Goal: Information Seeking & Learning: Learn about a topic

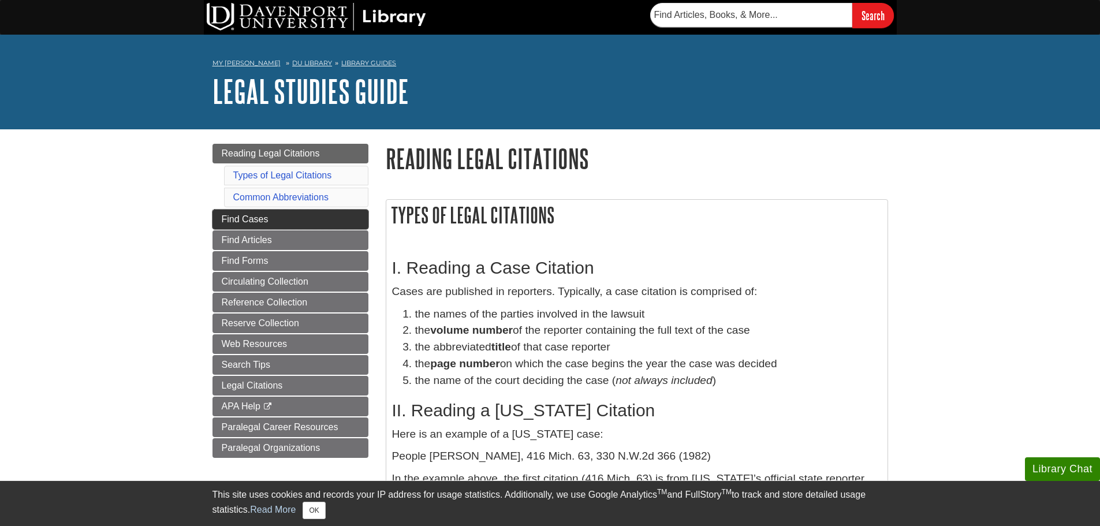
click at [264, 219] on span "Find Cases" at bounding box center [245, 219] width 47 height 10
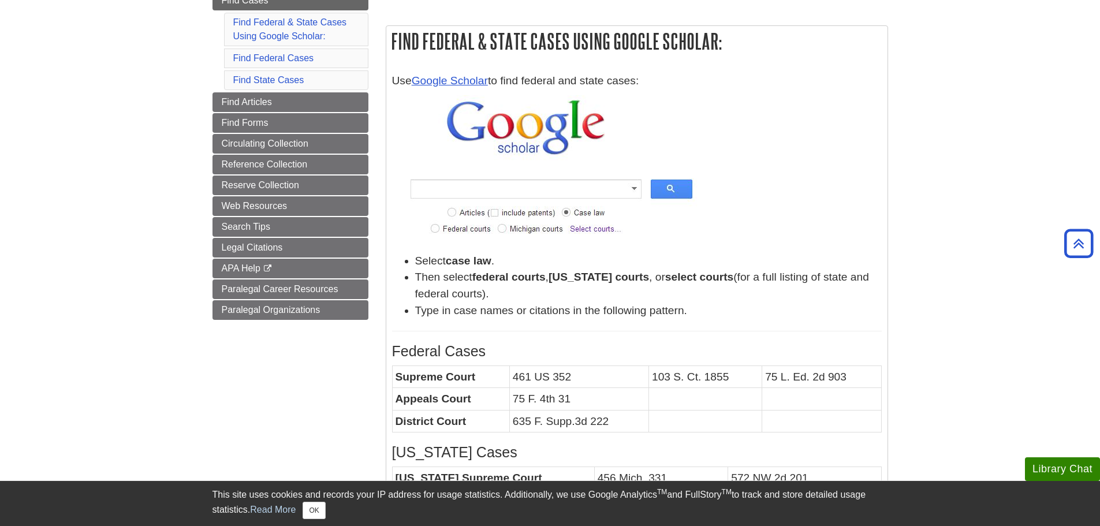
scroll to position [173, 0]
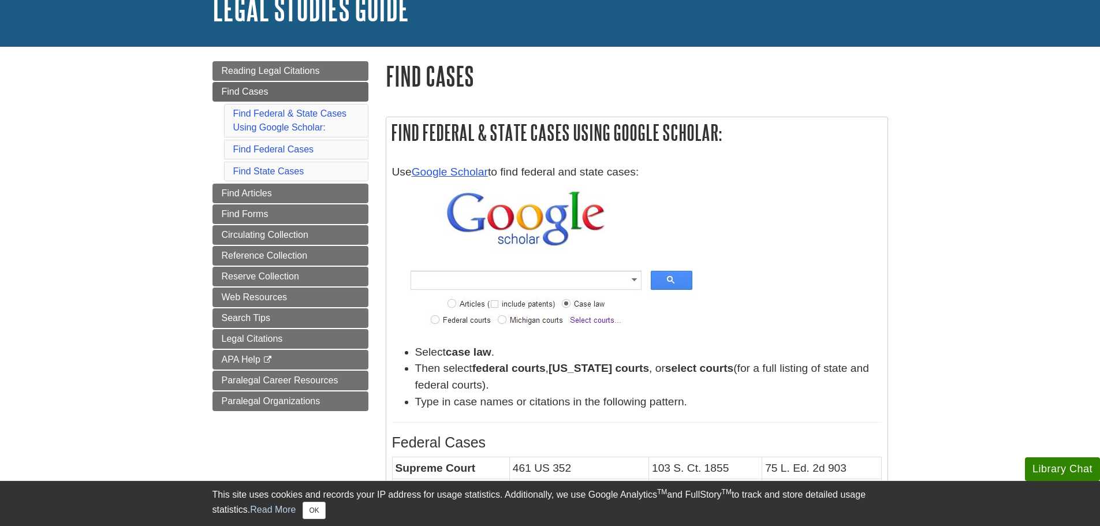
click at [626, 247] on img at bounding box center [548, 262] width 312 height 152
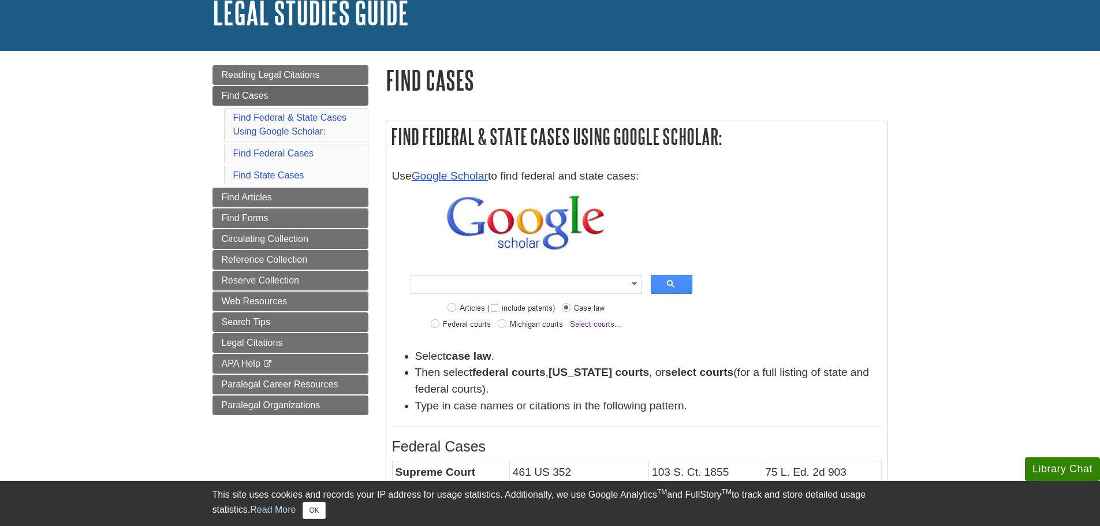
scroll to position [58, 0]
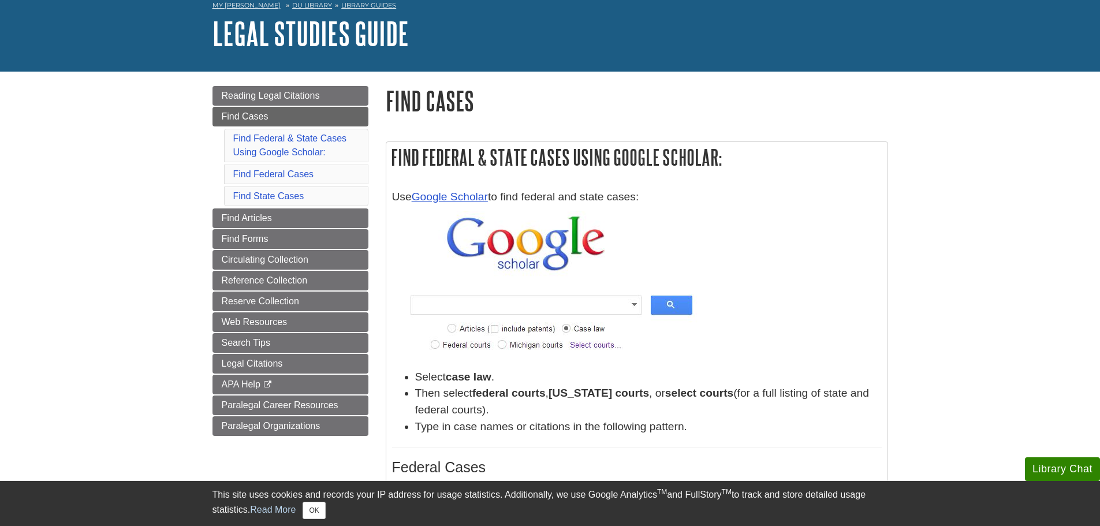
click at [629, 305] on img at bounding box center [548, 287] width 312 height 152
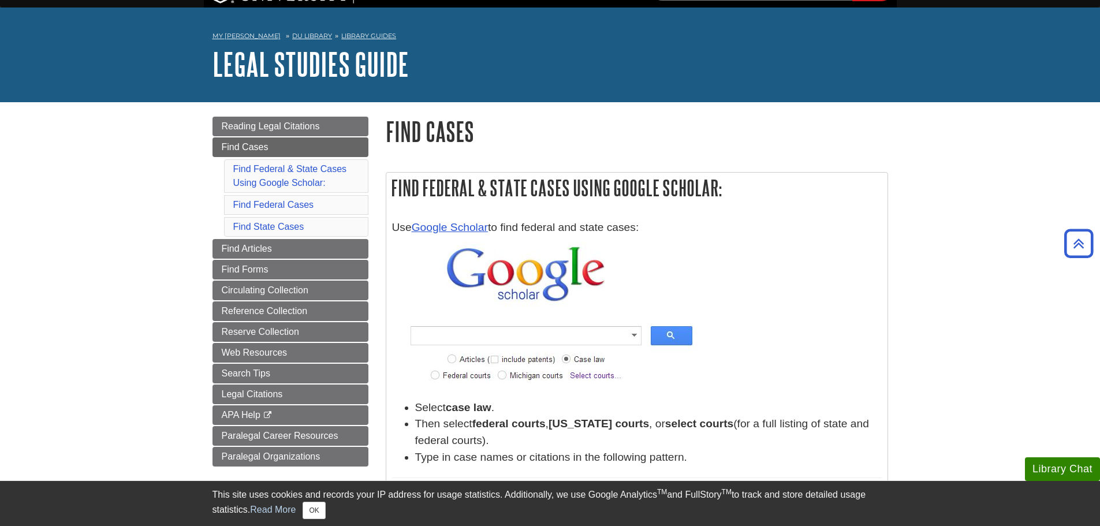
scroll to position [0, 0]
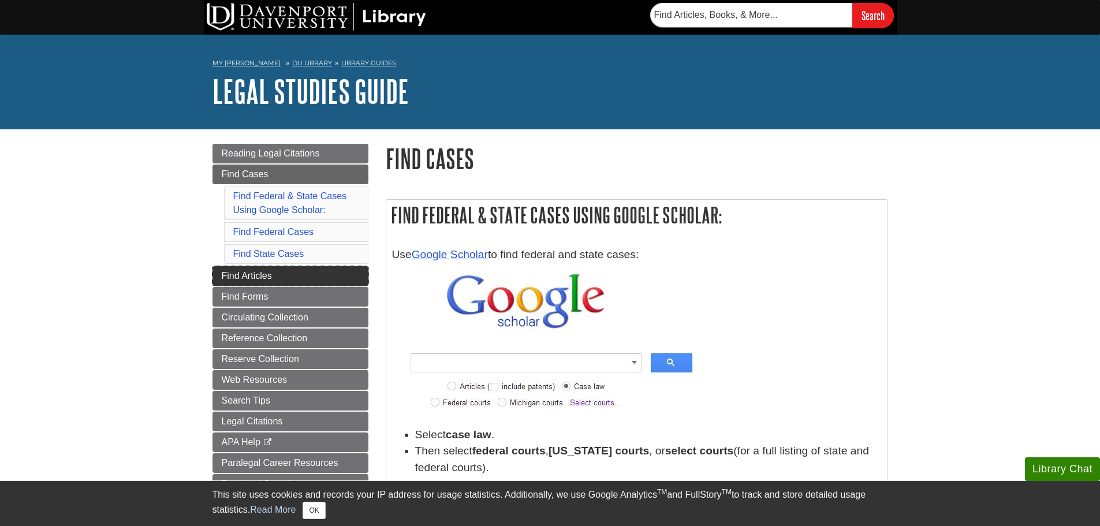
click at [285, 275] on link "Find Articles" at bounding box center [290, 276] width 156 height 20
